Goal: Transaction & Acquisition: Purchase product/service

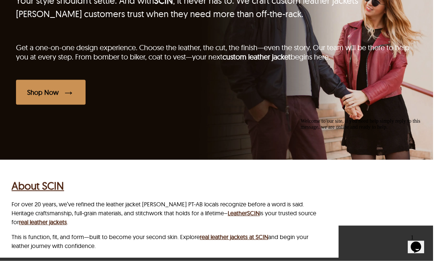
scroll to position [1688, 6]
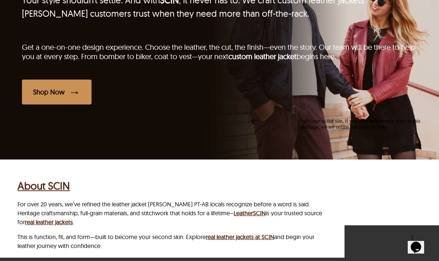
click at [65, 88] on div "Shop Now" at bounding box center [49, 92] width 32 height 9
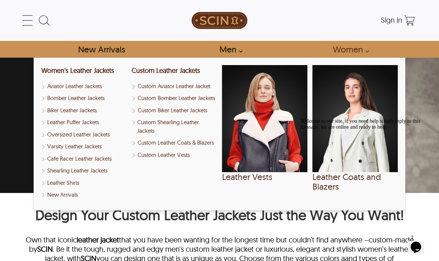
click at [349, 51] on link "Women" at bounding box center [348, 49] width 49 height 17
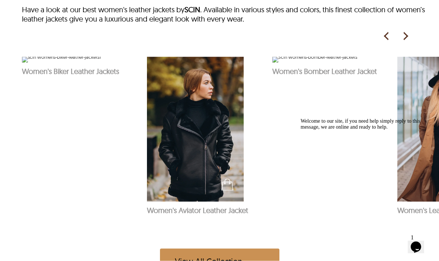
scroll to position [372, 0]
click at [407, 42] on img at bounding box center [404, 35] width 11 height 11
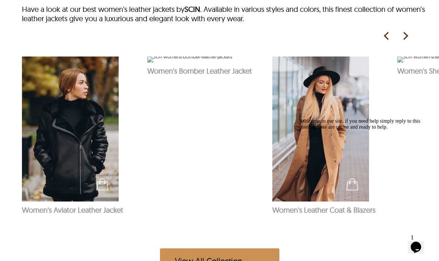
click at [406, 42] on img at bounding box center [404, 35] width 11 height 11
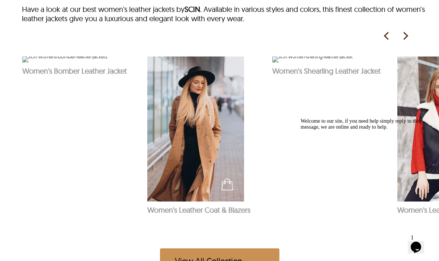
click at [405, 42] on img at bounding box center [404, 35] width 11 height 11
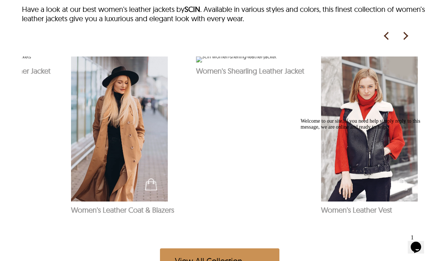
click at [404, 42] on img at bounding box center [404, 35] width 11 height 11
click at [407, 42] on img at bounding box center [404, 35] width 11 height 11
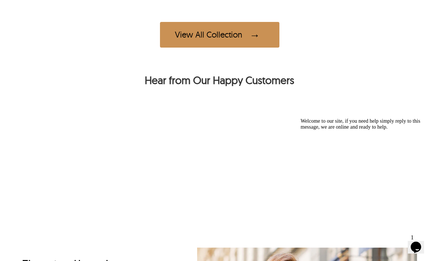
click at [227, 48] on div "View All Collection" at bounding box center [219, 35] width 119 height 26
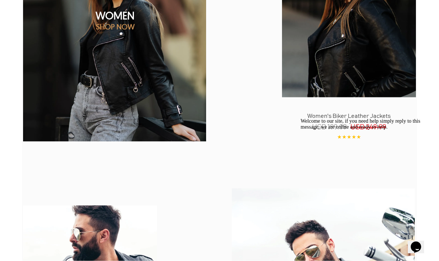
scroll to position [437, 0]
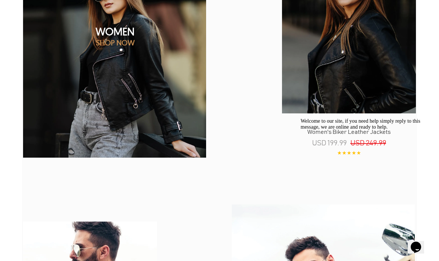
click at [126, 43] on p "SHOP NOW" at bounding box center [115, 42] width 186 height 9
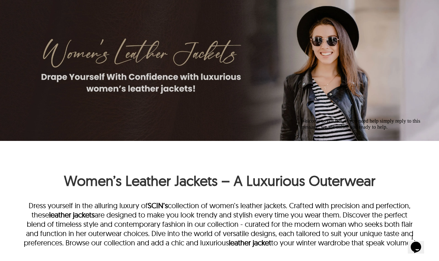
scroll to position [13, 0]
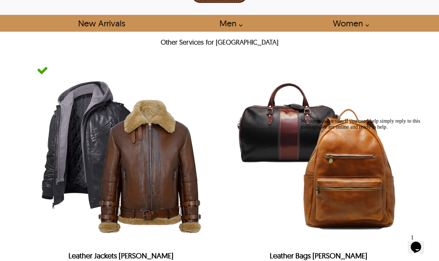
scroll to position [316, 0]
